Goal: Use online tool/utility: Utilize a website feature to perform a specific function

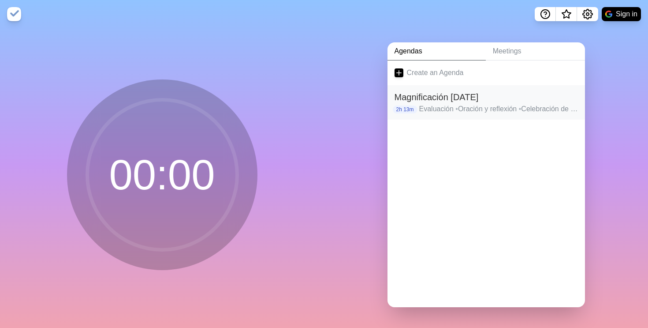
click at [441, 108] on p "Evaluación • Oración y reflexión • Celebración de la experiencia pasada • Creat…" at bounding box center [498, 109] width 159 height 11
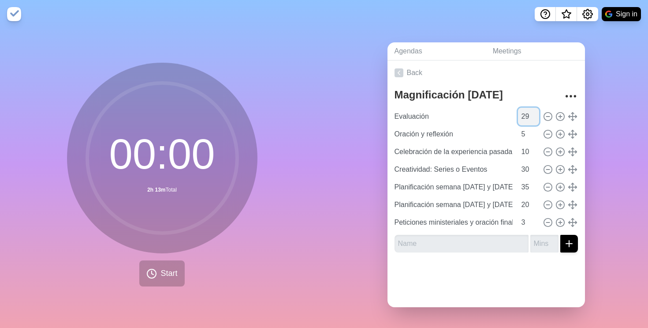
click at [532, 117] on input "29" at bounding box center [528, 117] width 21 height 18
type input "2"
type input "20"
click at [174, 276] on span "Start" at bounding box center [168, 273] width 17 height 12
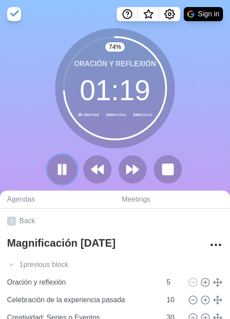
click at [63, 170] on icon at bounding box center [62, 169] width 15 height 15
click at [95, 168] on polygon at bounding box center [94, 169] width 6 height 9
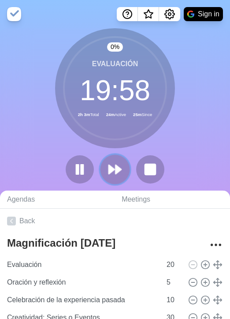
click at [124, 167] on button at bounding box center [115, 169] width 30 height 30
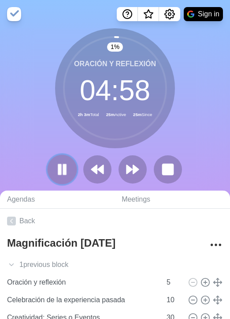
click at [68, 170] on icon at bounding box center [62, 169] width 15 height 15
click at [60, 169] on polygon at bounding box center [62, 169] width 9 height 11
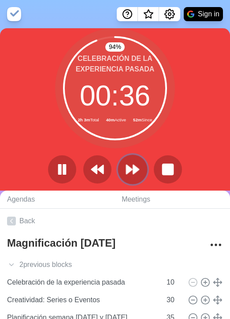
click at [132, 171] on icon at bounding box center [132, 169] width 15 height 15
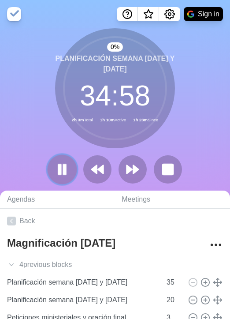
click at [65, 168] on rect at bounding box center [64, 169] width 3 height 10
click at [69, 168] on icon at bounding box center [62, 169] width 15 height 15
